Goal: Information Seeking & Learning: Learn about a topic

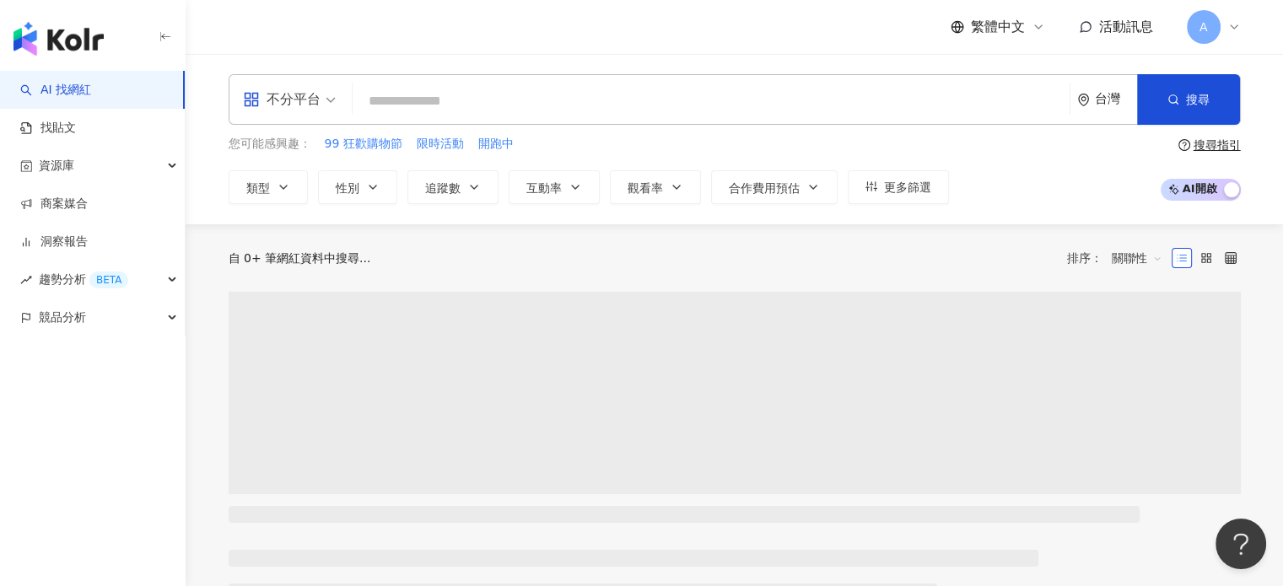
click at [556, 94] on input "search" at bounding box center [710, 101] width 703 height 32
paste input "**********"
type input "**********"
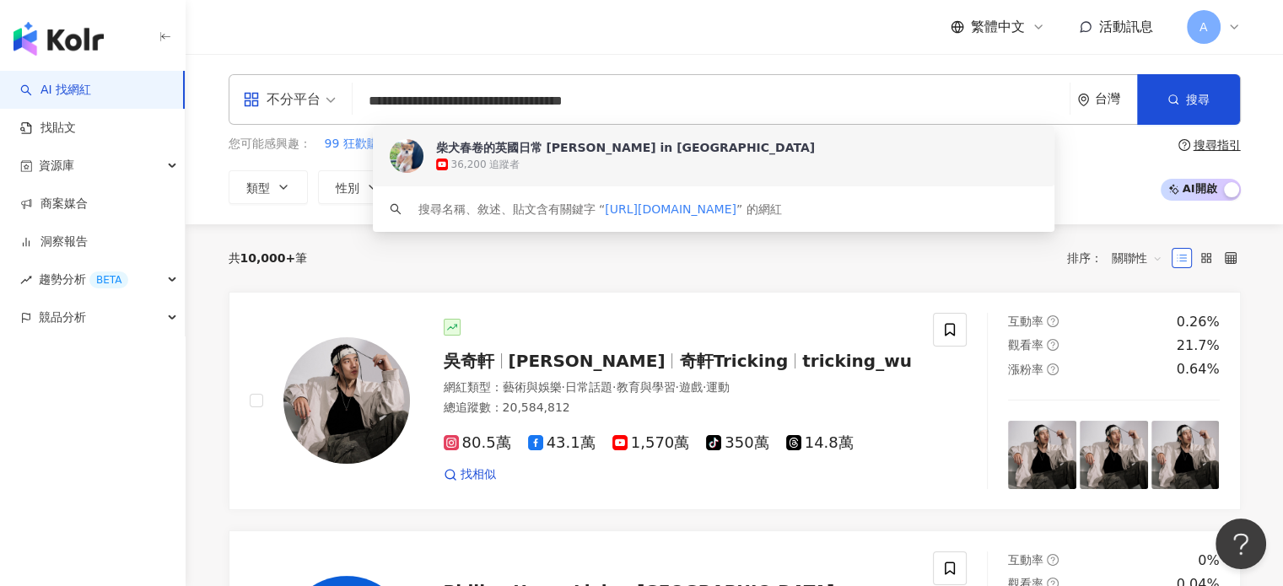
click at [520, 158] on div "36,200 追蹤者" at bounding box center [485, 165] width 69 height 14
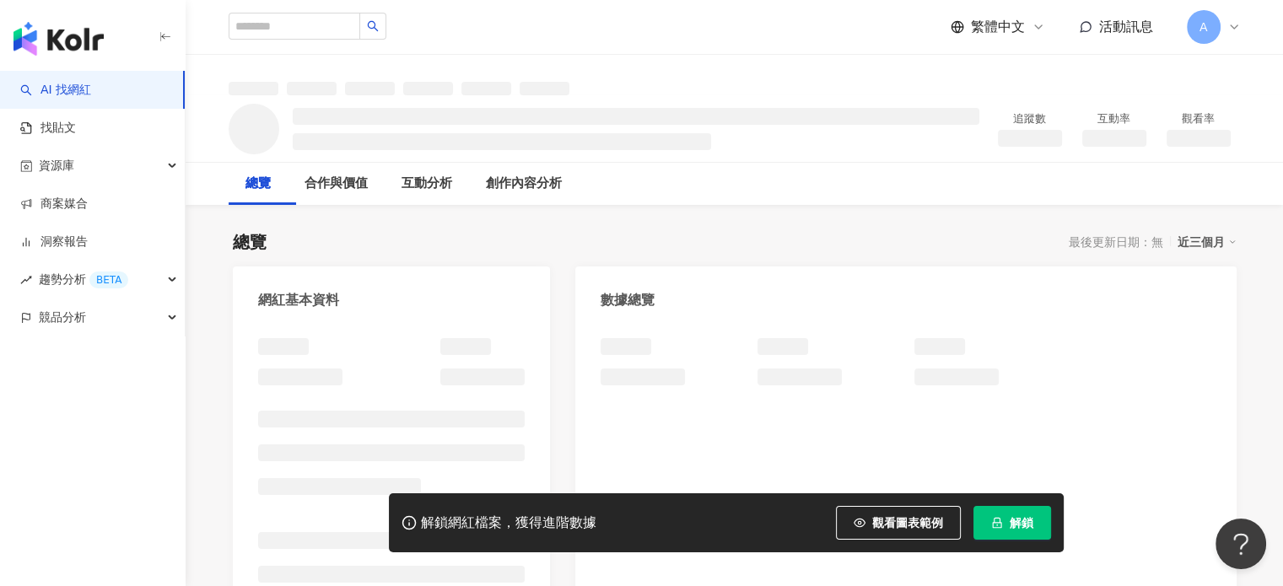
click at [1009, 524] on span "解鎖" at bounding box center [1021, 522] width 24 height 13
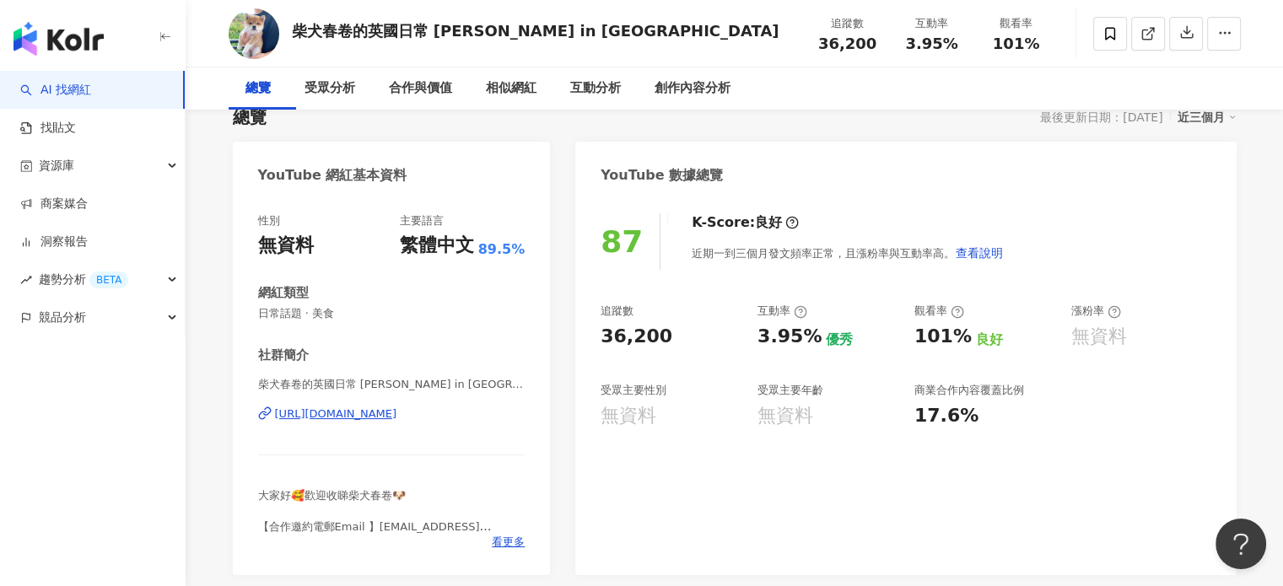
scroll to position [169, 0]
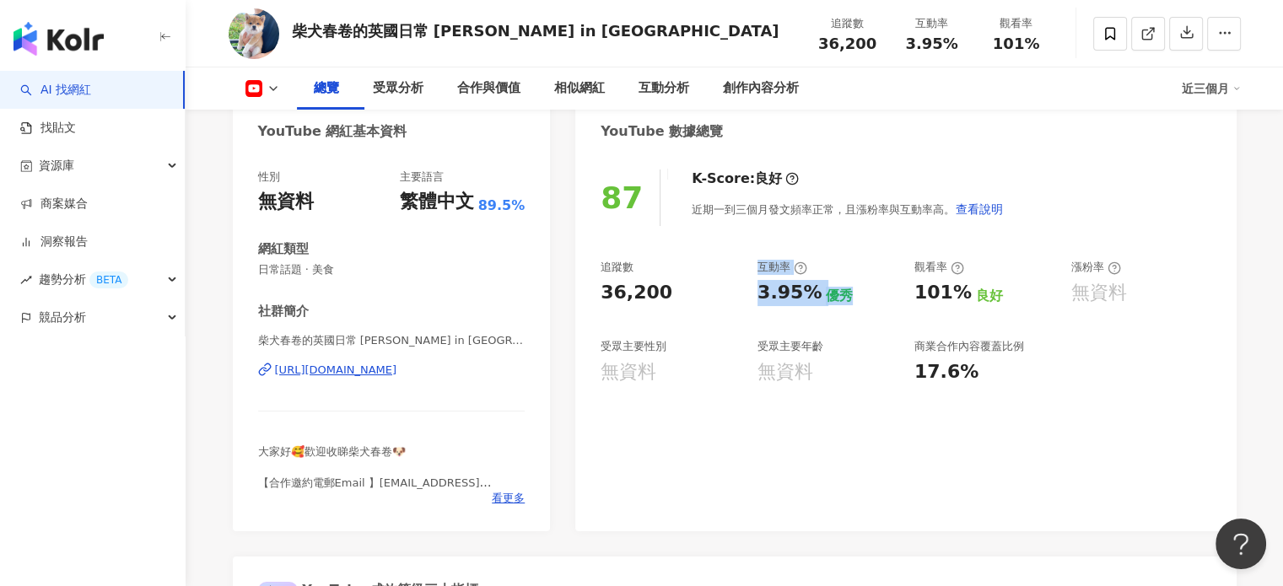
drag, startPoint x: 756, startPoint y: 296, endPoint x: 858, endPoint y: 324, distance: 106.6
click at [858, 324] on div "追蹤數 36,200 互動率 3.95% 優秀 觀看率 101% 良好 漲粉率 無資料 受眾主要性別 無資料 受眾主要年齡 無資料 商業合作內容覆蓋比例 17…" at bounding box center [905, 322] width 610 height 125
copy div "互動率 3.95% 優秀"
click at [1109, 479] on div "87 K-Score : 良好 近期一到三個月發文頻率正常，且漲粉率與互動率高。 查看說明 追蹤數 36,200 互動率 3.95% 優秀 觀看率 101% …" at bounding box center [905, 342] width 660 height 379
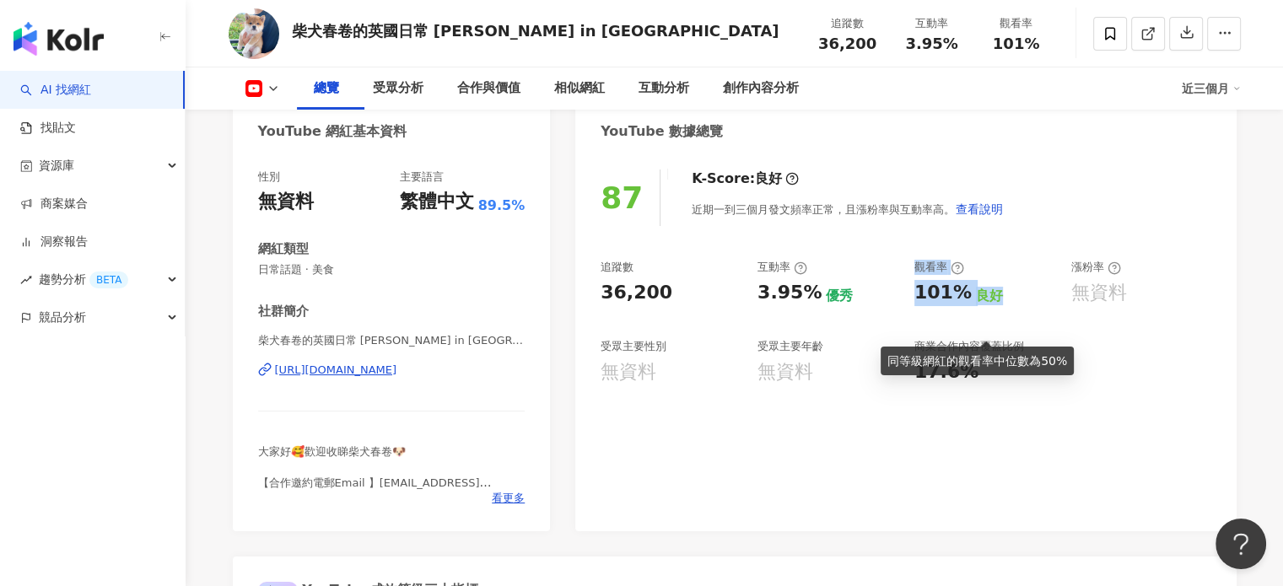
drag, startPoint x: 917, startPoint y: 294, endPoint x: 1002, endPoint y: 324, distance: 90.1
click at [1002, 305] on div "觀看率 101% 良好" at bounding box center [984, 283] width 140 height 46
copy div "觀看率 101% 良好"
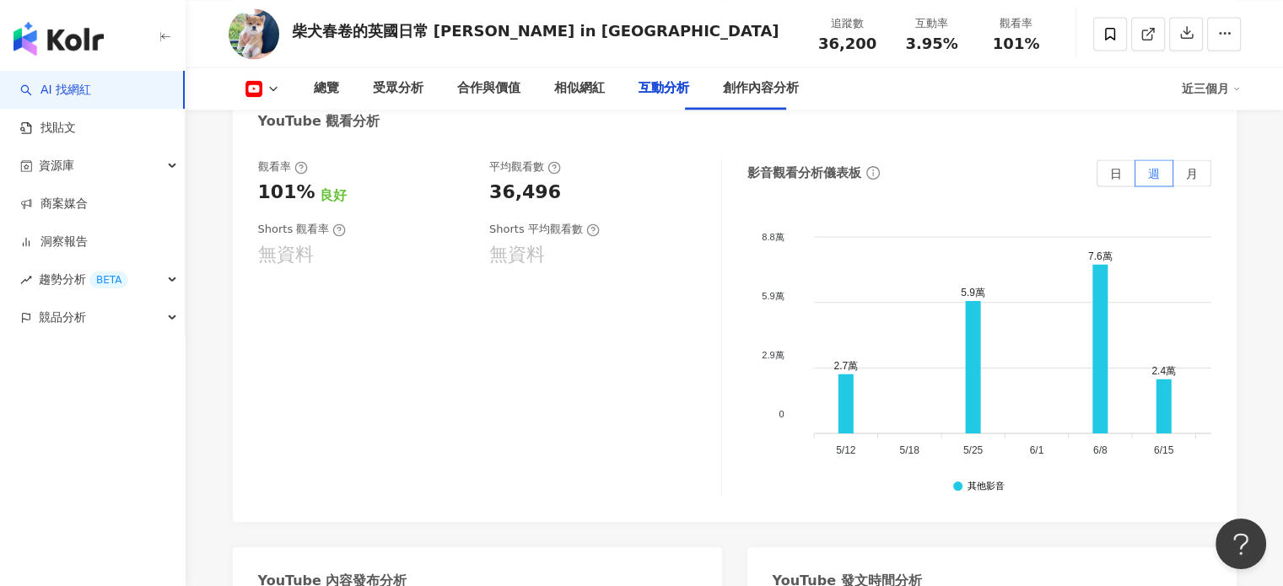
scroll to position [3036, 0]
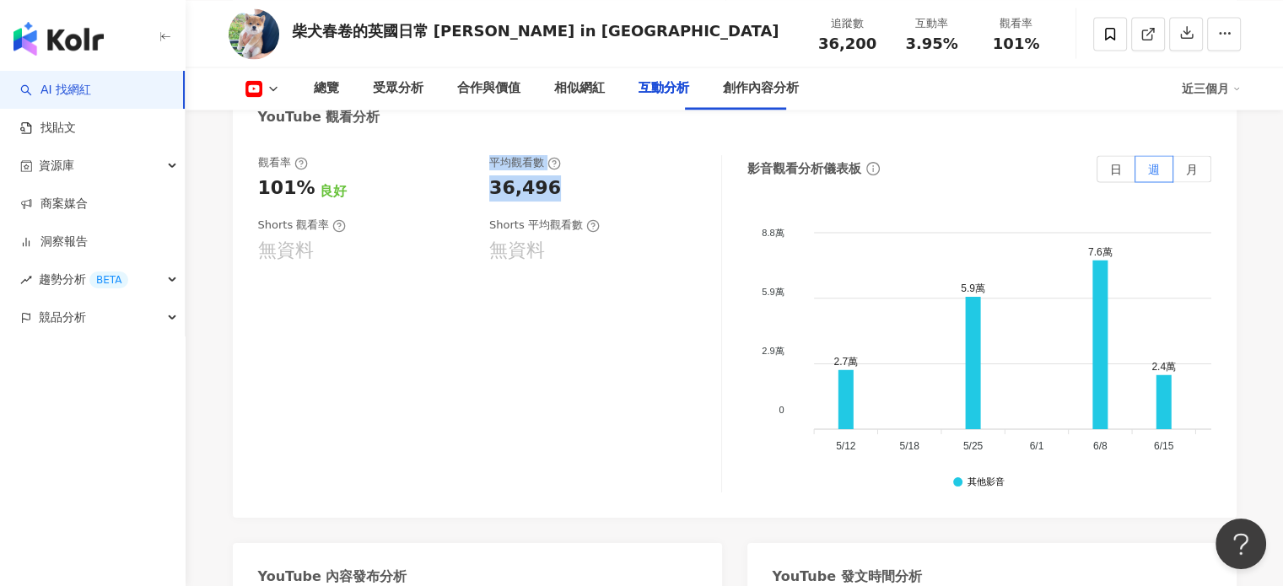
drag, startPoint x: 494, startPoint y: 326, endPoint x: 577, endPoint y: 367, distance: 92.0
click at [577, 201] on div "平均觀看數 36,496" at bounding box center [596, 178] width 215 height 46
copy div "平均觀看數 36,496"
click at [628, 381] on div "觀看率 101% 良好 平均觀看數 36,496 Shorts 觀看率 無資料 Shorts 平均觀看數 無資料" at bounding box center [490, 323] width 464 height 337
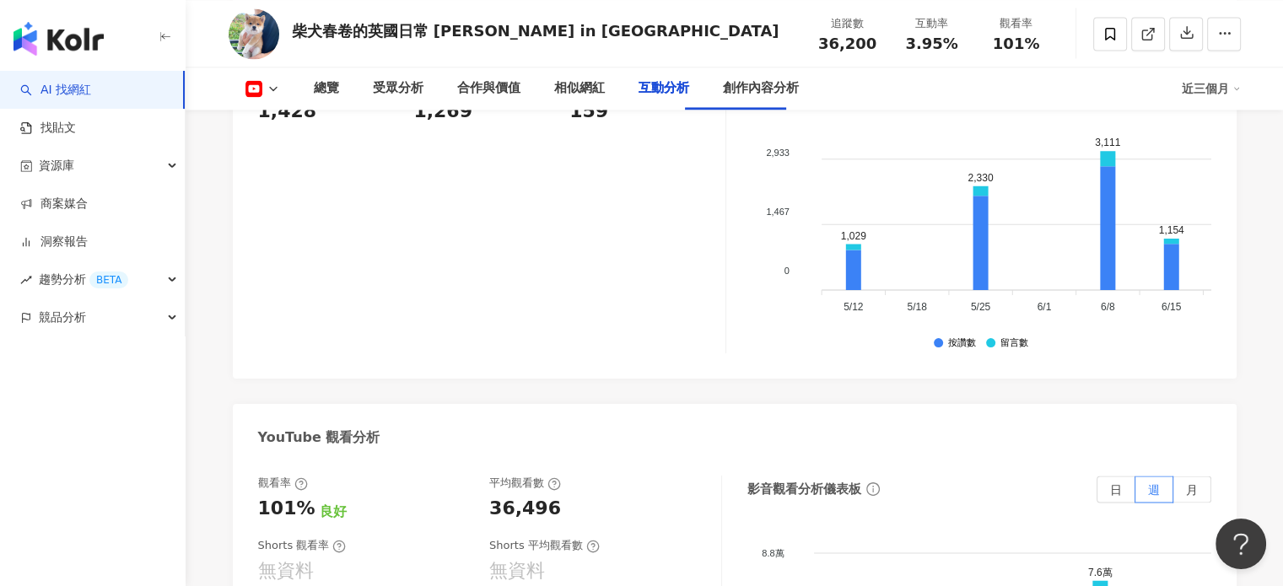
scroll to position [2614, 0]
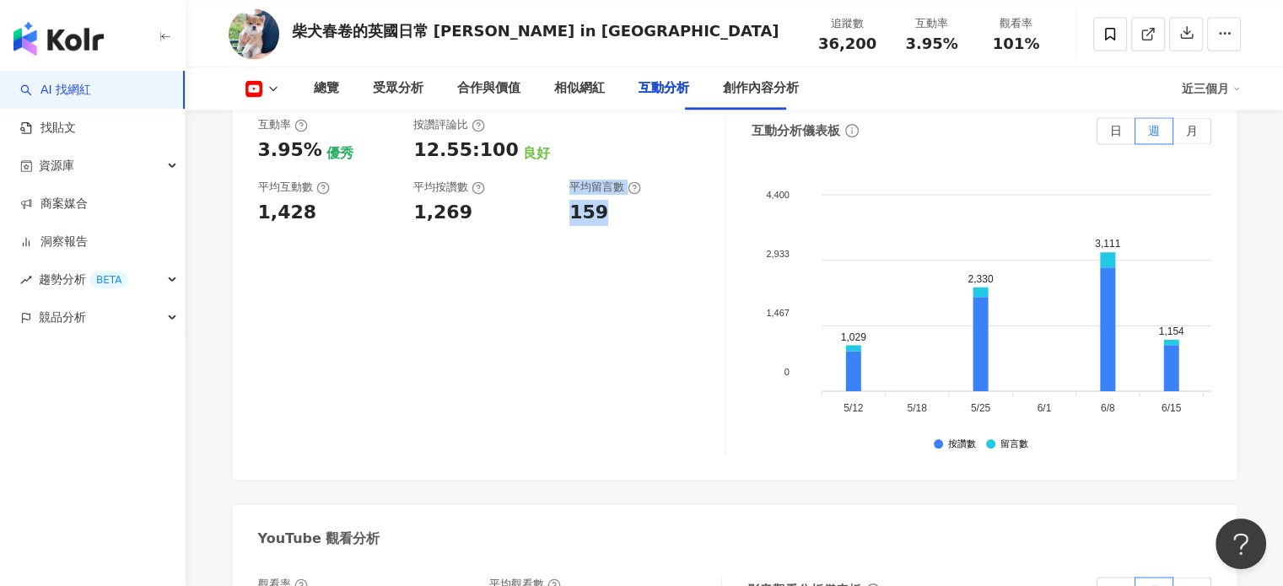
drag, startPoint x: 570, startPoint y: 354, endPoint x: 615, endPoint y: 390, distance: 57.5
click at [615, 225] on div "平均留言數 159" at bounding box center [638, 203] width 139 height 46
copy div "平均留言數 159"
